Goal: Information Seeking & Learning: Find specific page/section

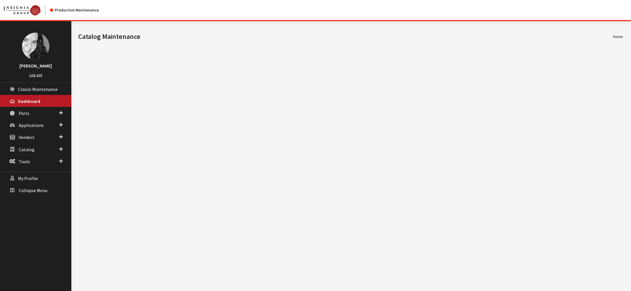
click at [25, 140] on span "Vendors" at bounding box center [27, 137] width 16 height 6
click at [30, 154] on link "Dealer Search" at bounding box center [35, 148] width 71 height 11
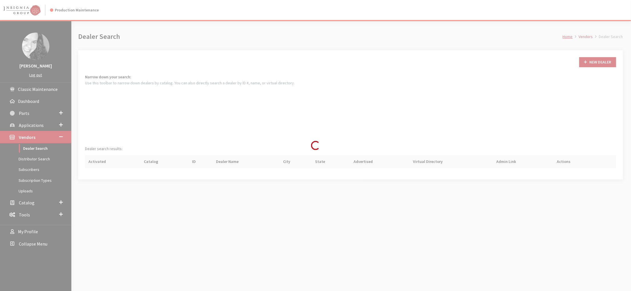
scroll to position [50, 0]
click at [31, 181] on div "Loading..." at bounding box center [315, 145] width 631 height 291
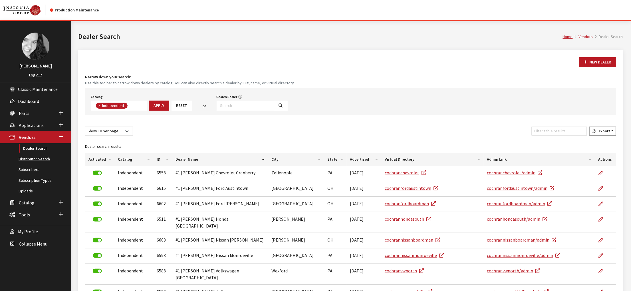
click at [31, 164] on link "Distributor Search" at bounding box center [35, 159] width 71 height 11
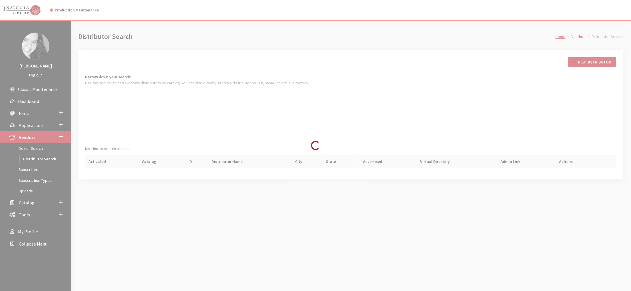
scroll to position [23, 0]
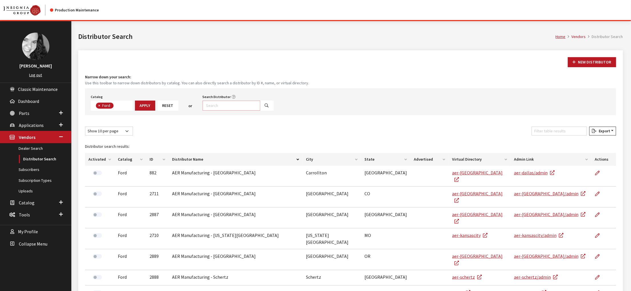
click at [260, 110] on input "Search Distributor" at bounding box center [232, 105] width 58 height 10
type input "rocky m"
select select
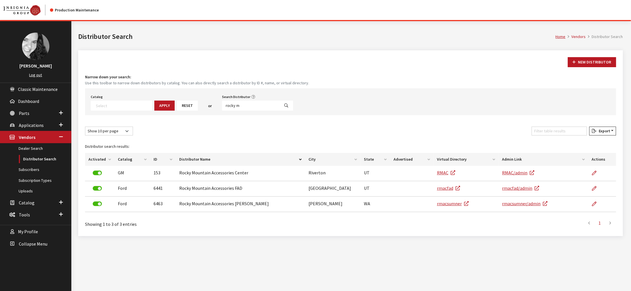
scroll to position [21, 0]
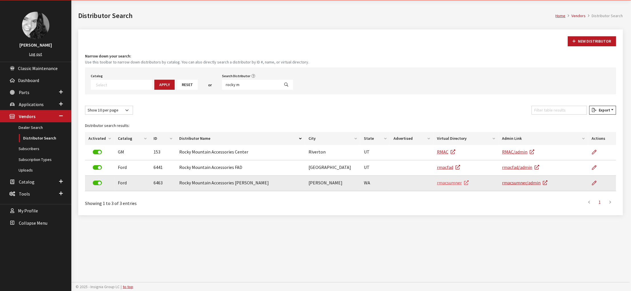
click at [464, 185] on link "rmacsumner" at bounding box center [453, 183] width 32 height 6
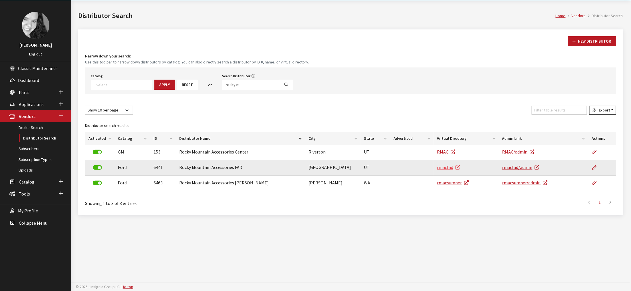
click at [450, 170] on link "rmacfad" at bounding box center [448, 167] width 23 height 6
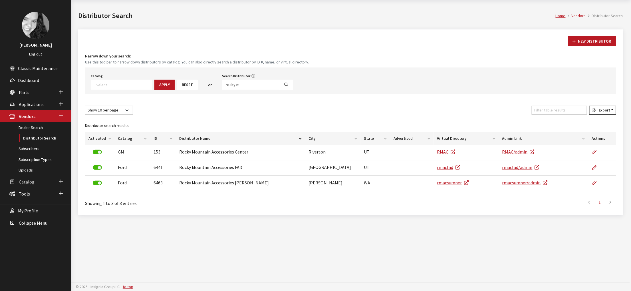
click at [29, 184] on span "Catalog" at bounding box center [27, 182] width 16 height 6
click at [31, 166] on link "Users" at bounding box center [35, 160] width 71 height 11
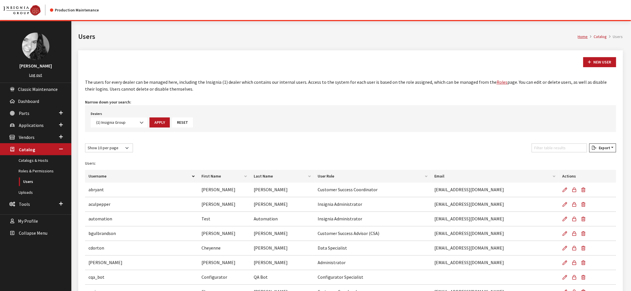
scroll to position [145, 0]
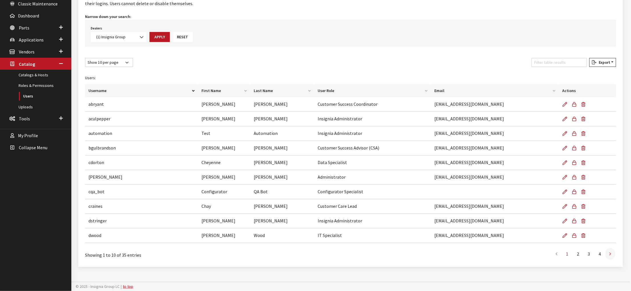
click at [610, 251] on icon at bounding box center [611, 253] width 2 height 5
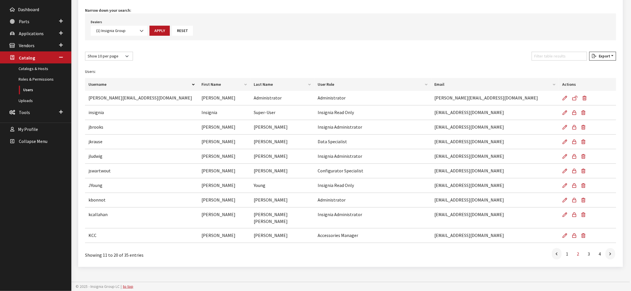
click at [610, 251] on icon at bounding box center [611, 253] width 2 height 5
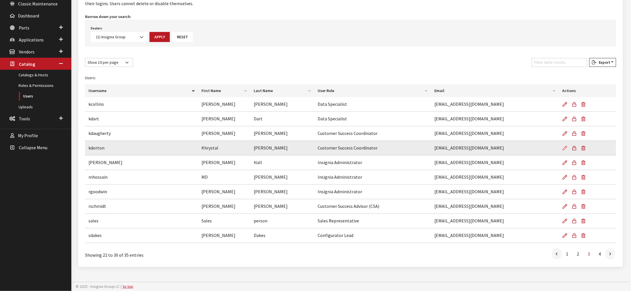
click at [563, 146] on icon at bounding box center [565, 148] width 5 height 5
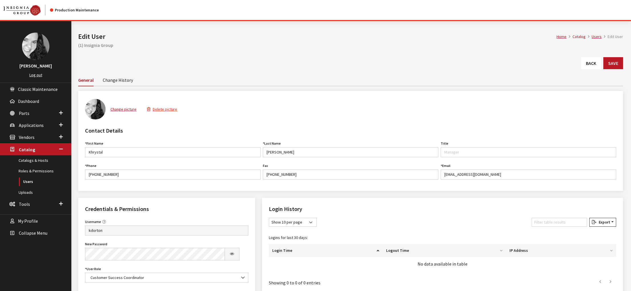
scroll to position [57, 0]
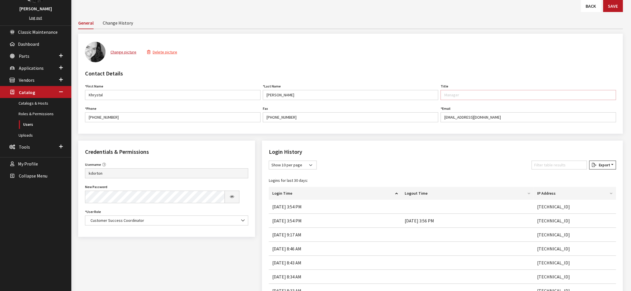
click at [456, 100] on input "Title" at bounding box center [529, 95] width 176 height 10
type input "Customer Success Coordinator"
click at [80, 237] on div "Credentials & Permissions Username kdorton Username is required. New Password P…" at bounding box center [166, 188] width 177 height 96
click at [608, 12] on button "Save" at bounding box center [613, 6] width 20 height 12
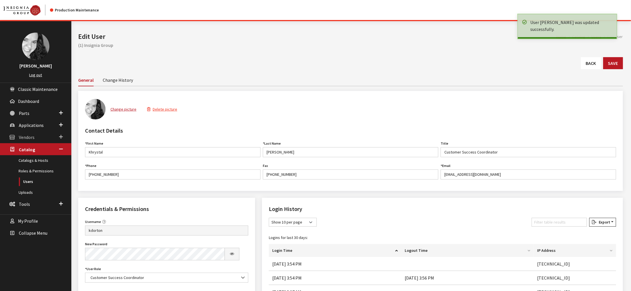
click at [27, 140] on span "Vendors" at bounding box center [27, 137] width 16 height 6
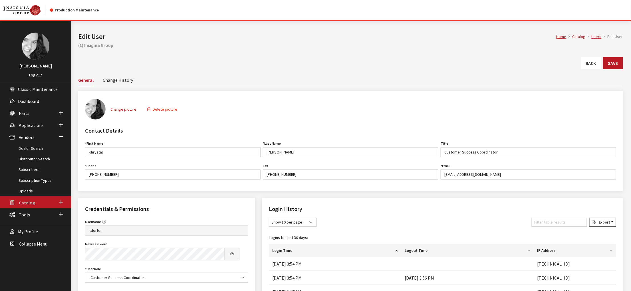
click at [30, 205] on span "Catalog" at bounding box center [27, 203] width 16 height 6
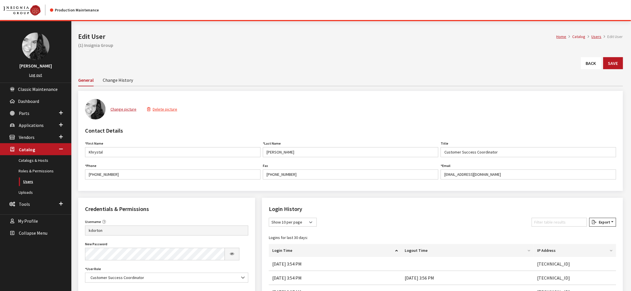
click at [32, 187] on link "Users" at bounding box center [35, 181] width 71 height 11
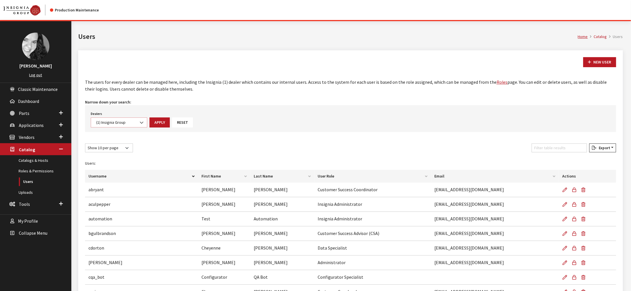
click at [140, 120] on b at bounding box center [140, 120] width 0 height 0
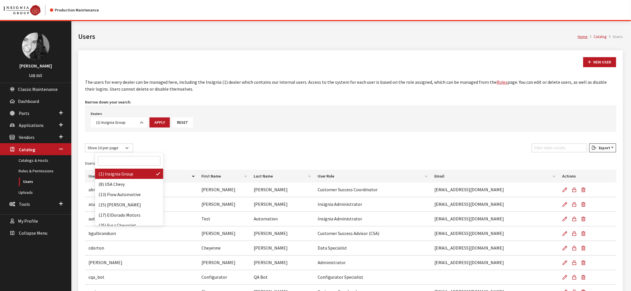
click at [137, 159] on input "Search" at bounding box center [129, 161] width 63 height 10
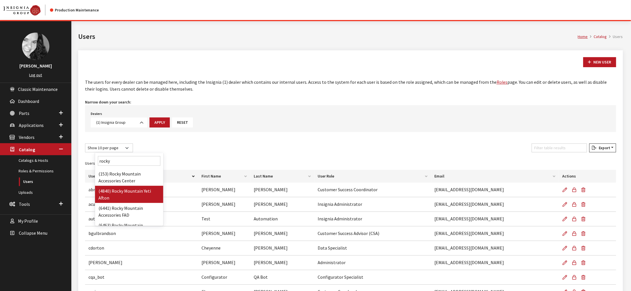
scroll to position [25, 0]
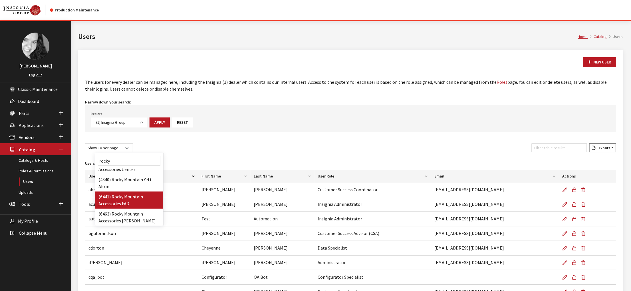
type input "rocky"
select select "6441"
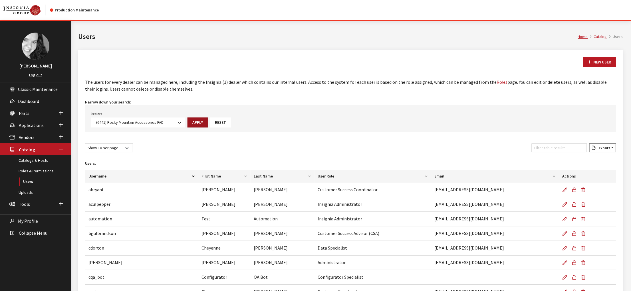
click at [208, 127] on button "Apply" at bounding box center [198, 122] width 20 height 10
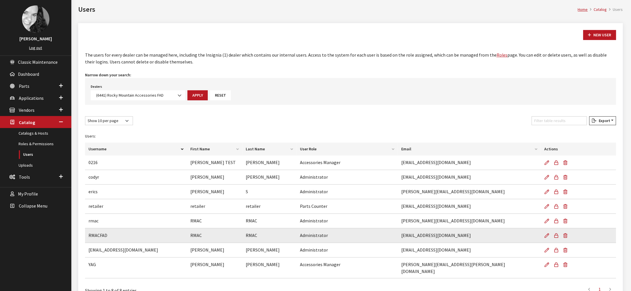
scroll to position [0, 0]
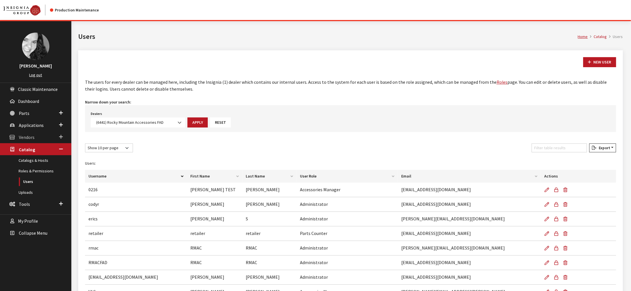
click at [28, 143] on link "Vendors" at bounding box center [35, 137] width 71 height 12
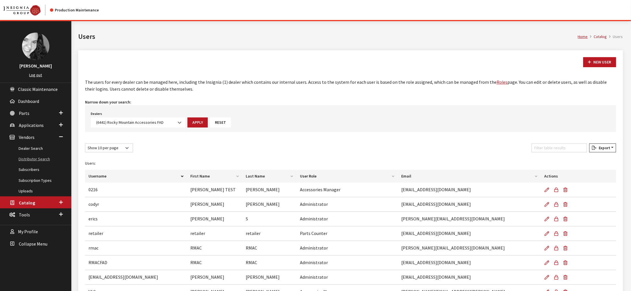
click at [30, 164] on link "Distributor Search" at bounding box center [35, 159] width 71 height 11
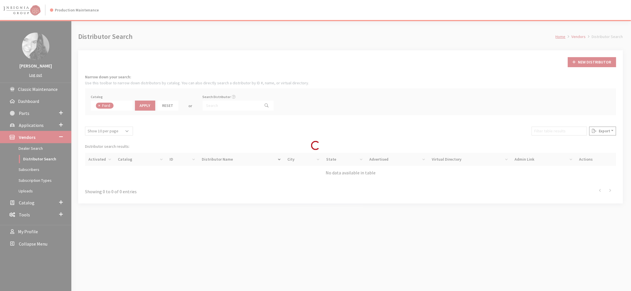
scroll to position [24, 0]
click at [245, 110] on input "Search Distributor" at bounding box center [232, 105] width 58 height 10
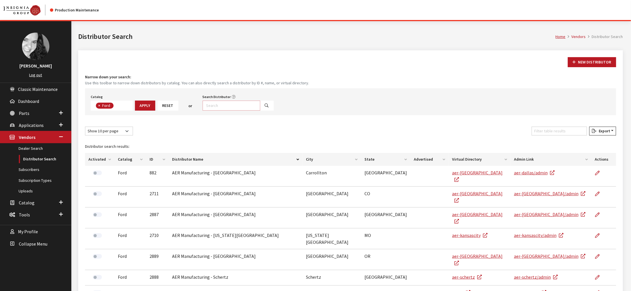
click at [245, 110] on input "Search Distributor" at bounding box center [232, 105] width 58 height 10
type input "rocky"
select select
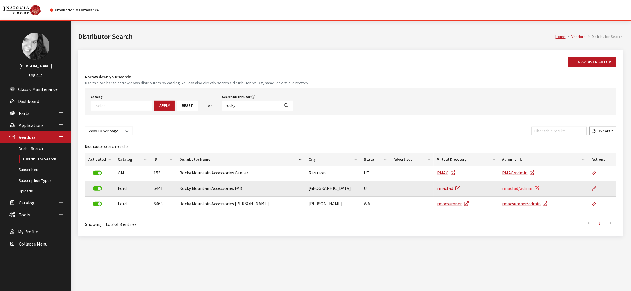
click at [509, 191] on link "rmacfad/admin" at bounding box center [520, 188] width 37 height 6
